Goal: Check status: Check status

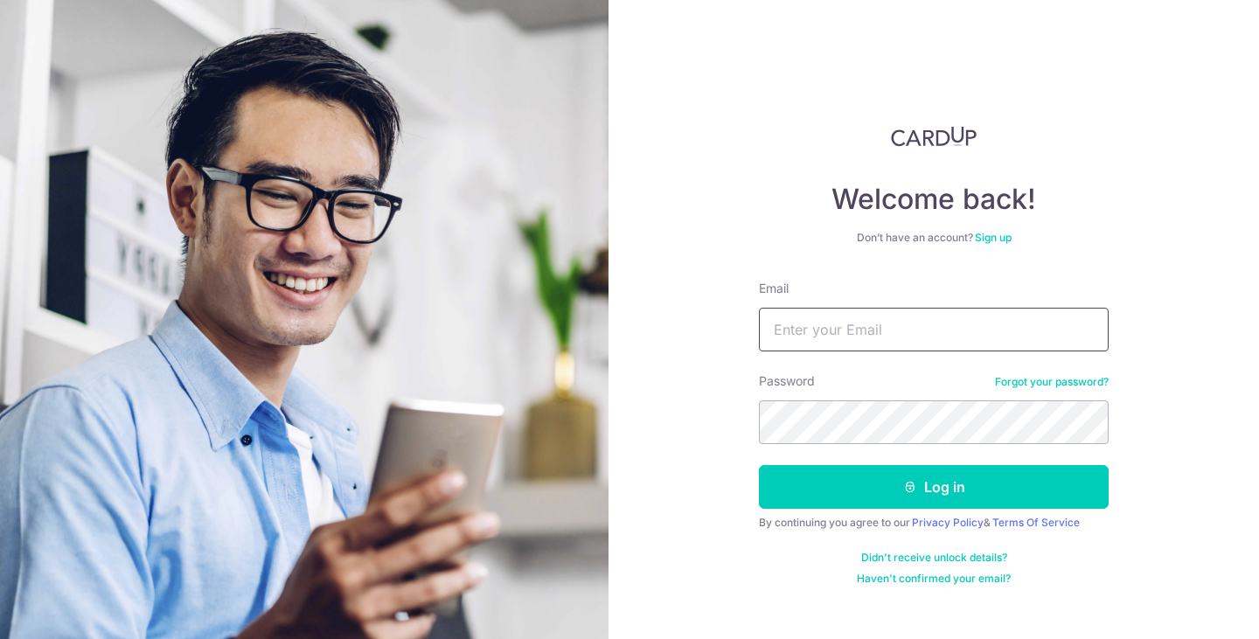
click at [884, 334] on input "Email" at bounding box center [934, 330] width 350 height 44
type input "[EMAIL_ADDRESS][DOMAIN_NAME]"
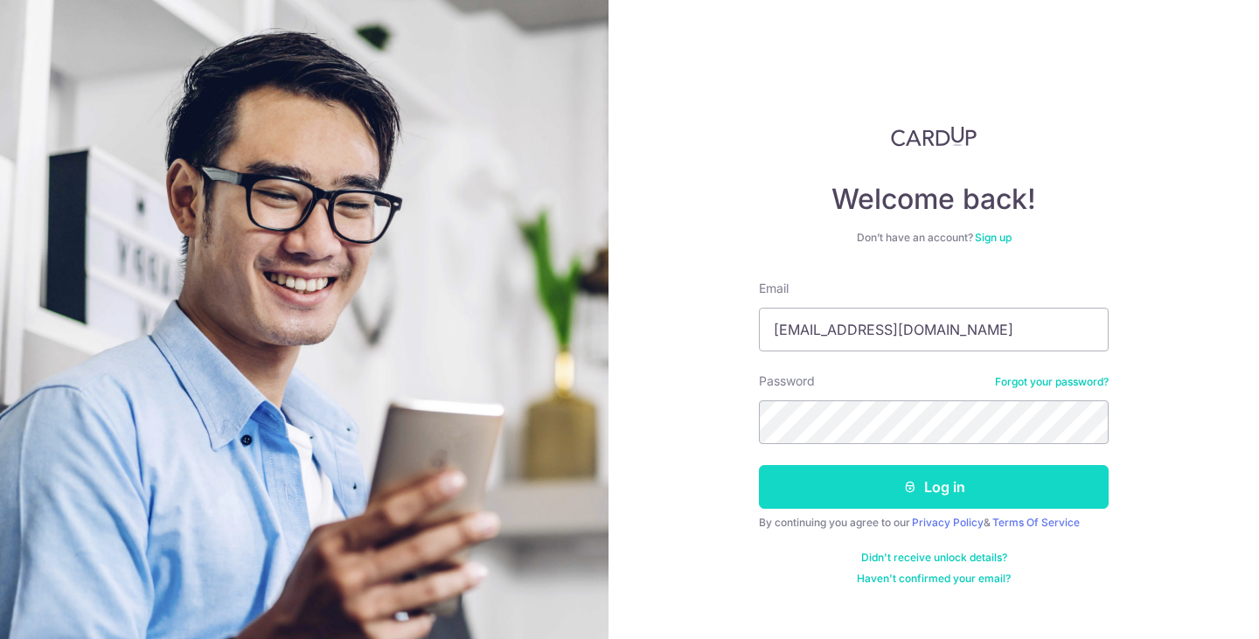
click at [884, 476] on button "Log in" at bounding box center [934, 487] width 350 height 44
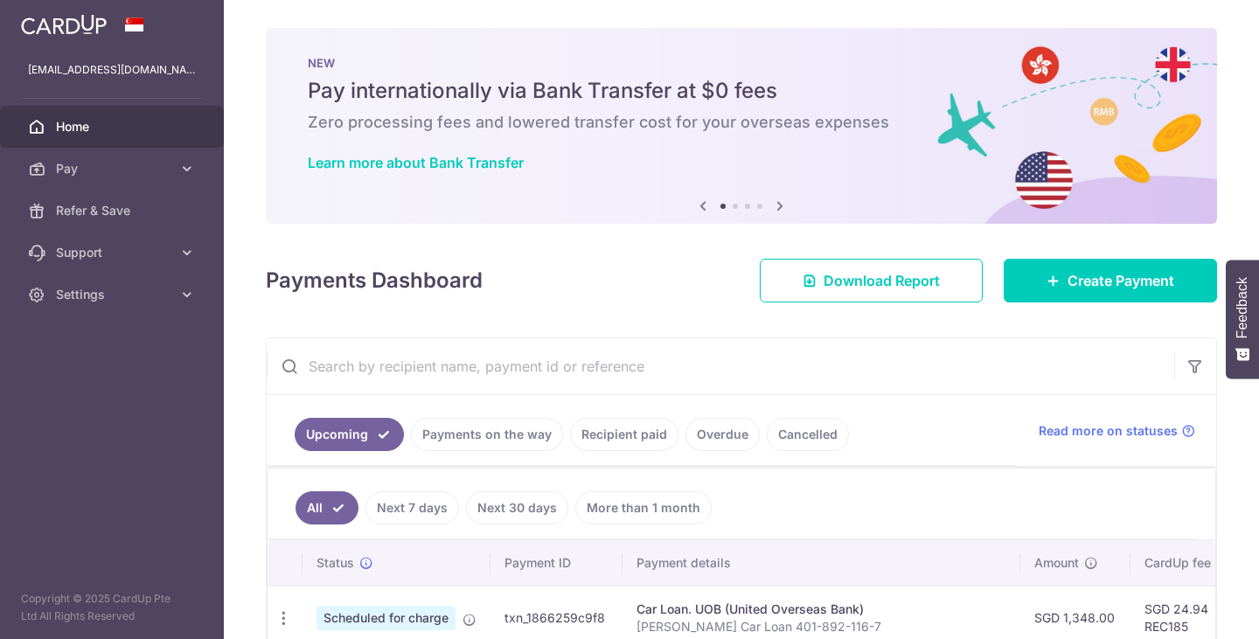
scroll to position [175, 0]
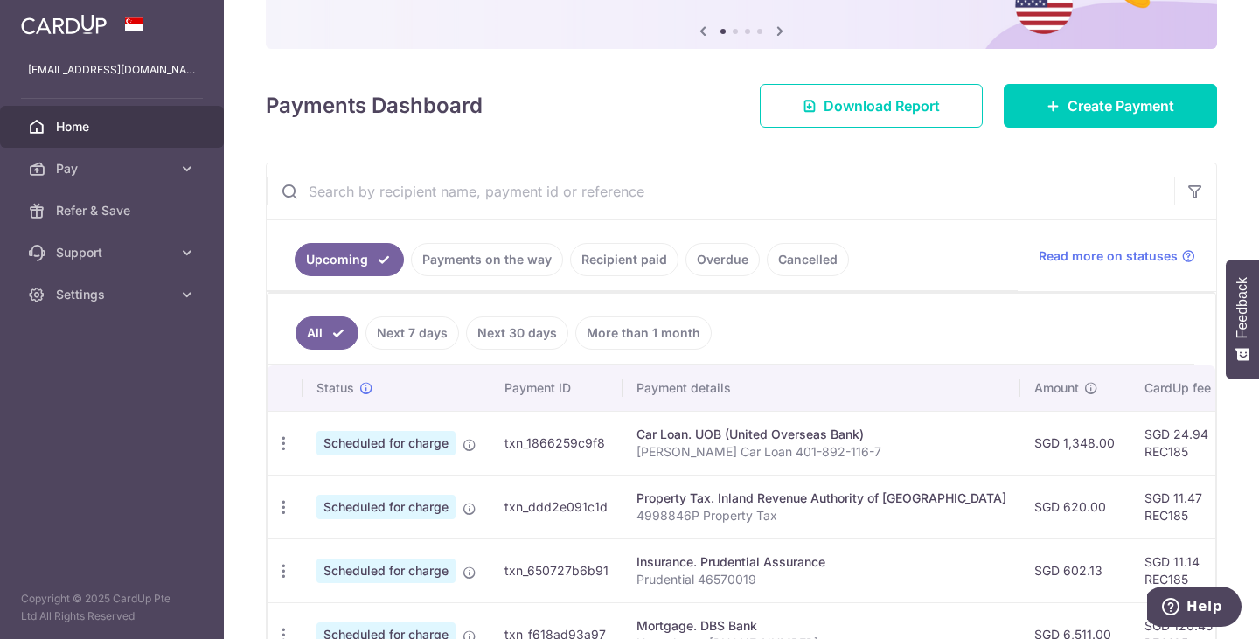
click at [487, 261] on link "Payments on the way" at bounding box center [487, 259] width 152 height 33
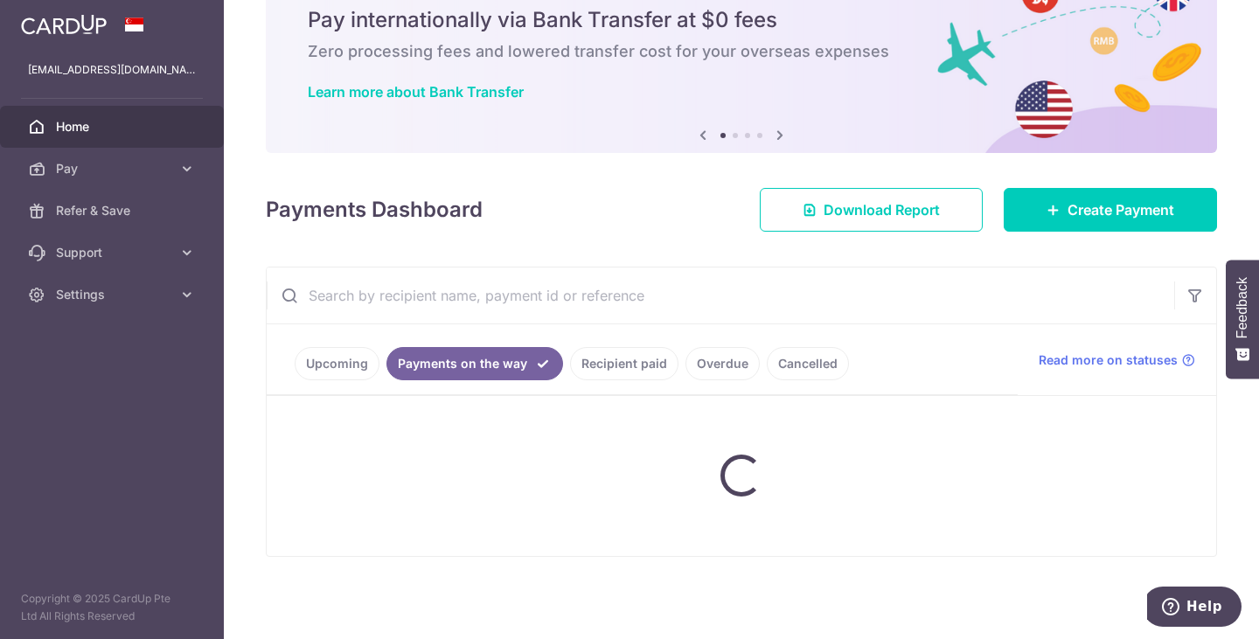
scroll to position [31, 0]
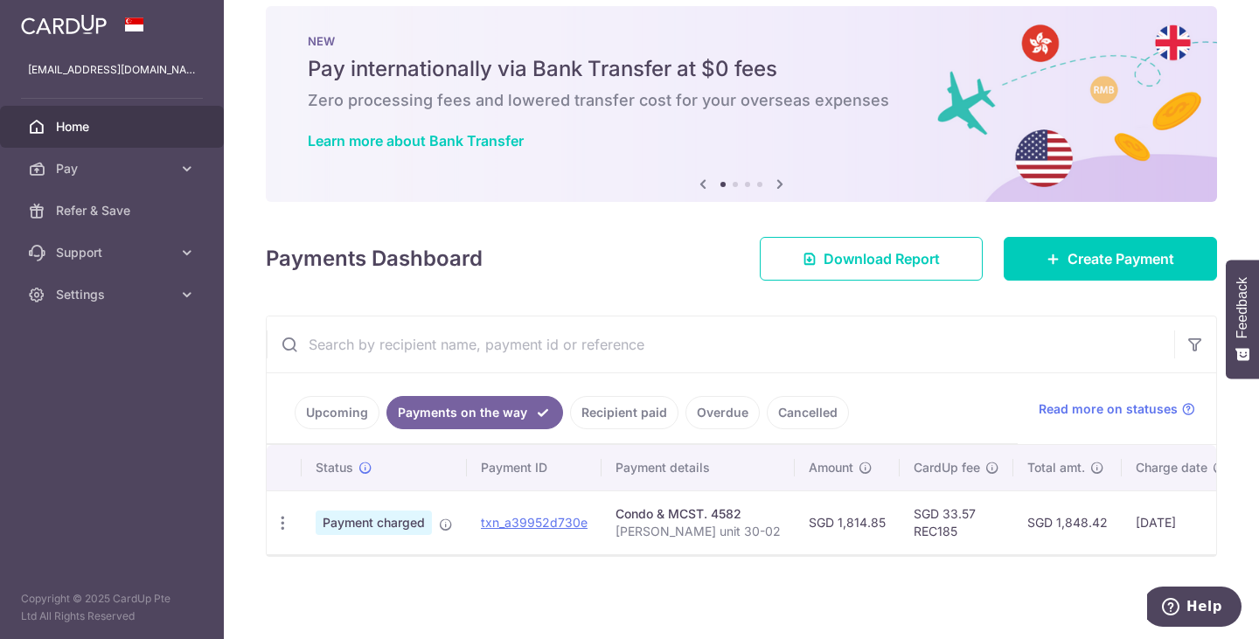
drag, startPoint x: 902, startPoint y: 505, endPoint x: 949, endPoint y: 508, distance: 47.4
click at [949, 508] on td "SGD 33.57 REC185" at bounding box center [957, 523] width 114 height 64
copy td "33.57"
